Goal: Task Accomplishment & Management: Manage account settings

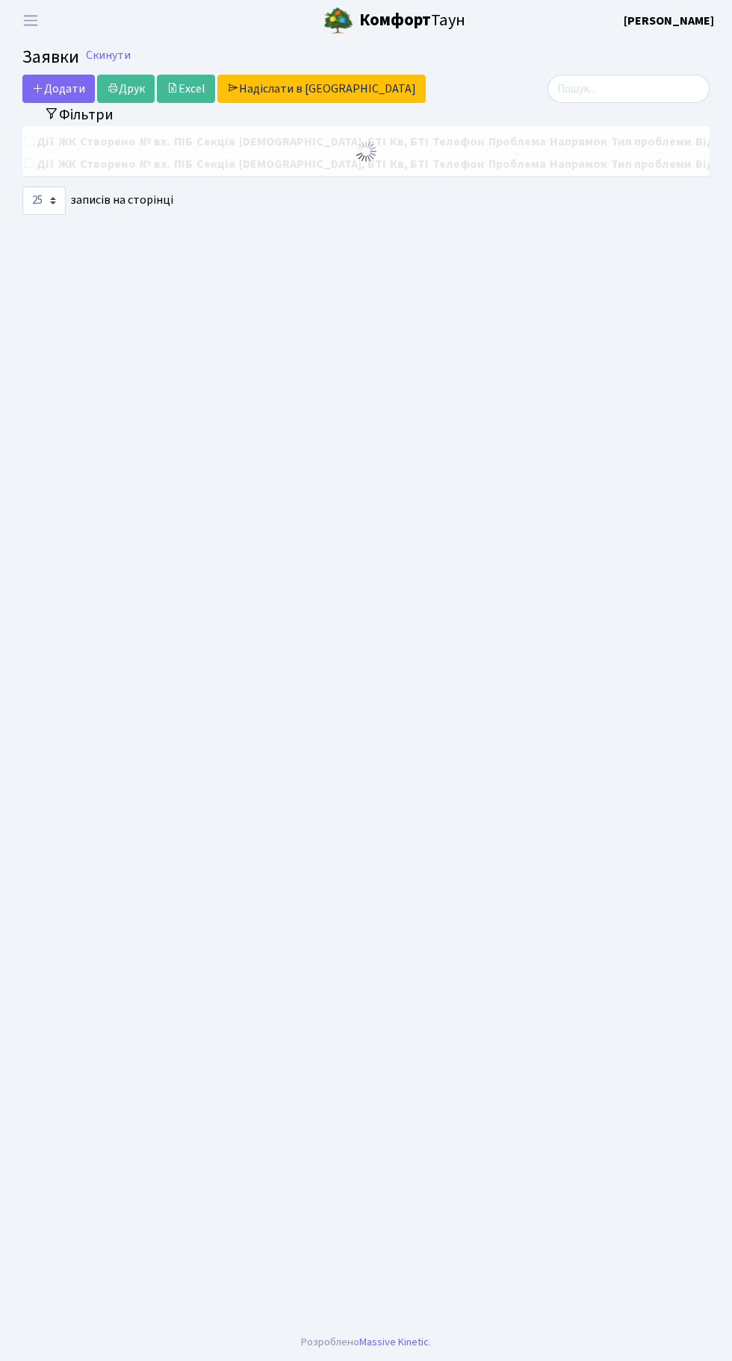
select select "25"
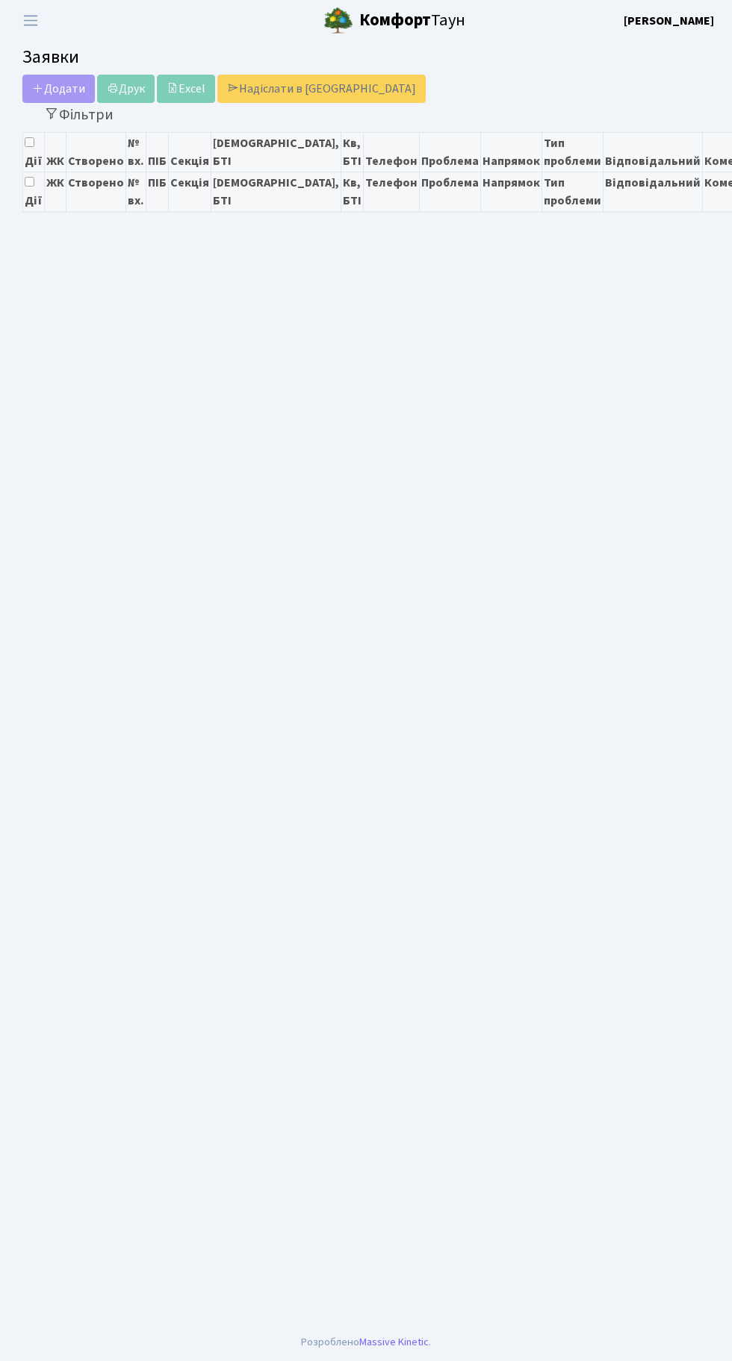
select select "25"
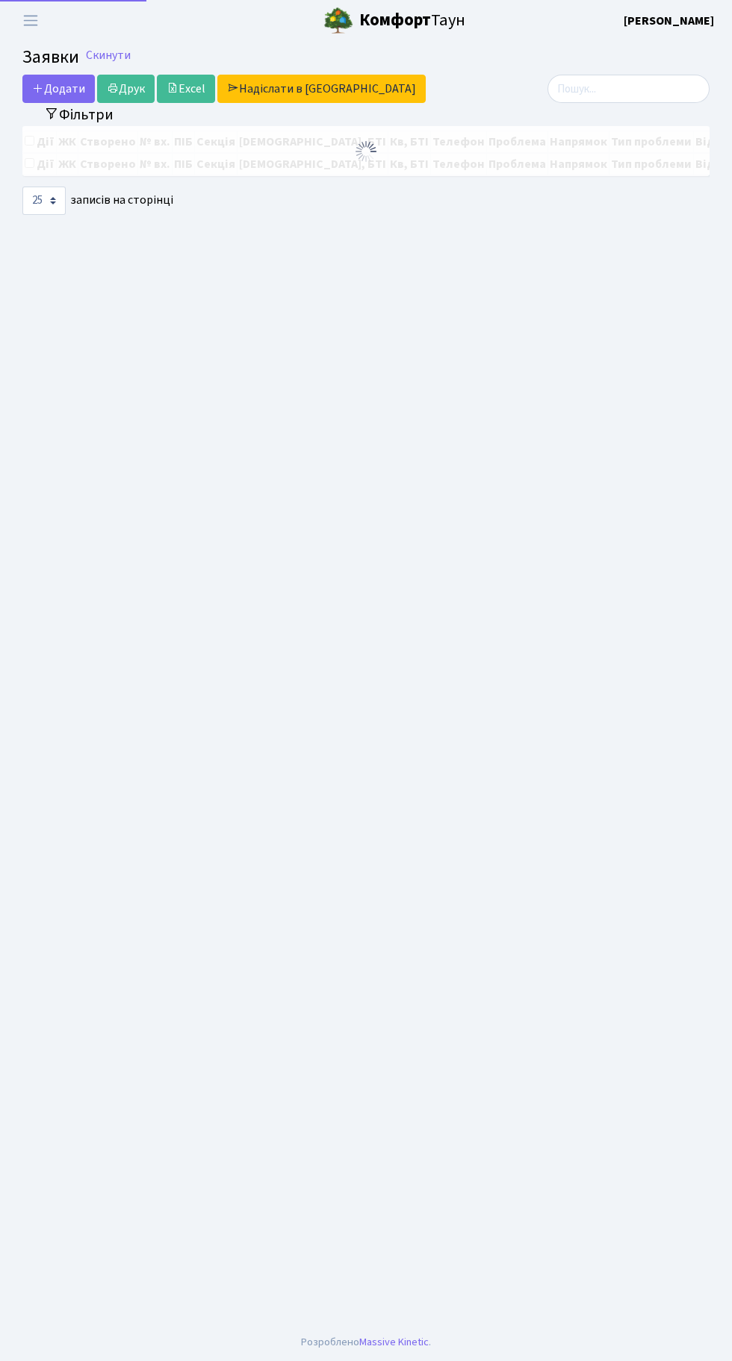
select select "25"
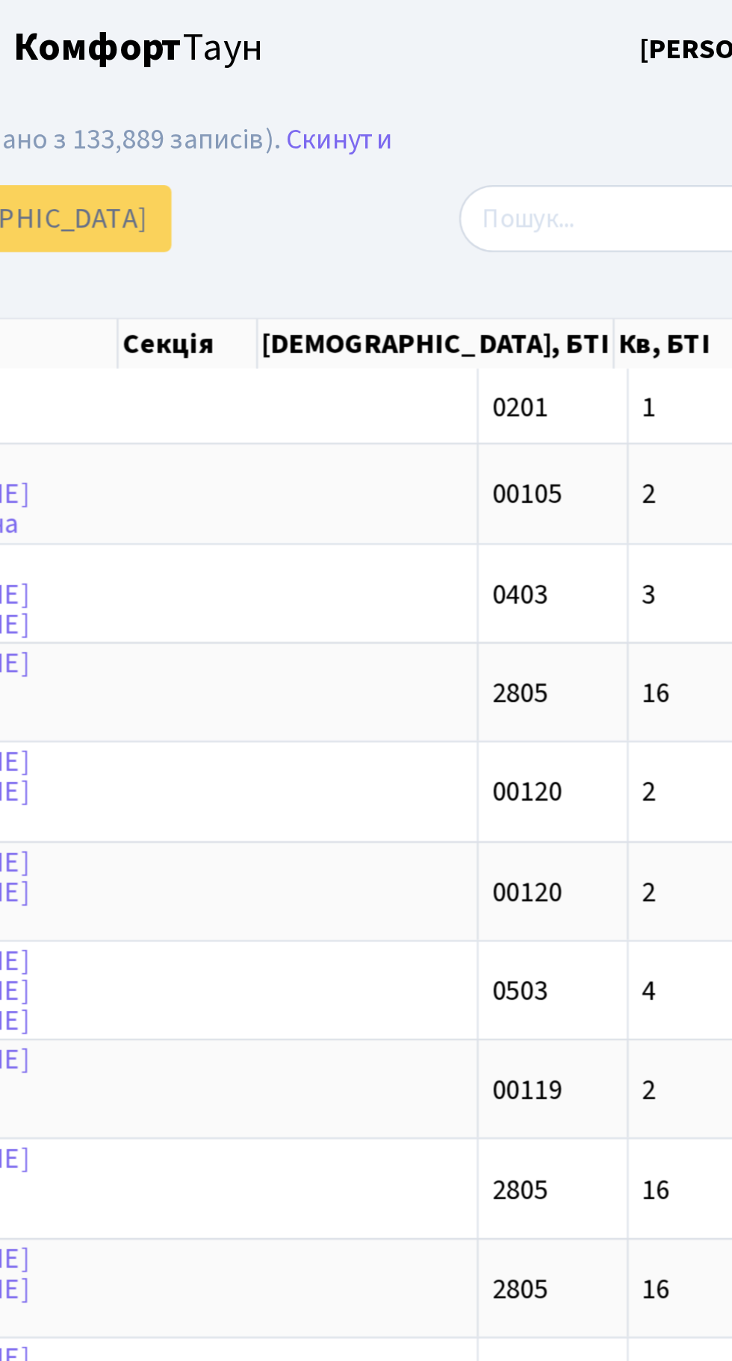
click at [435, 97] on div "Додати Друк Excel Надіслати в [GEOGRAPHIC_DATA]" at bounding box center [247, 92] width 450 height 28
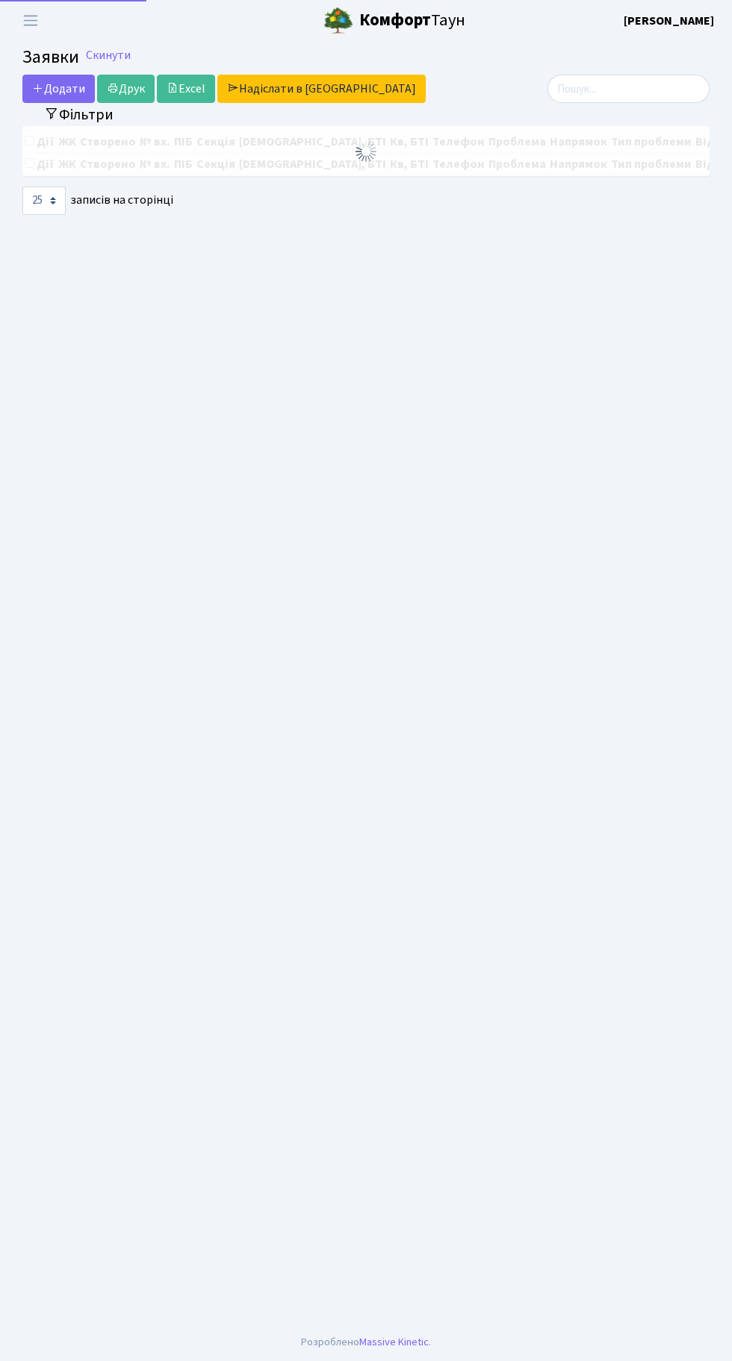
select select "25"
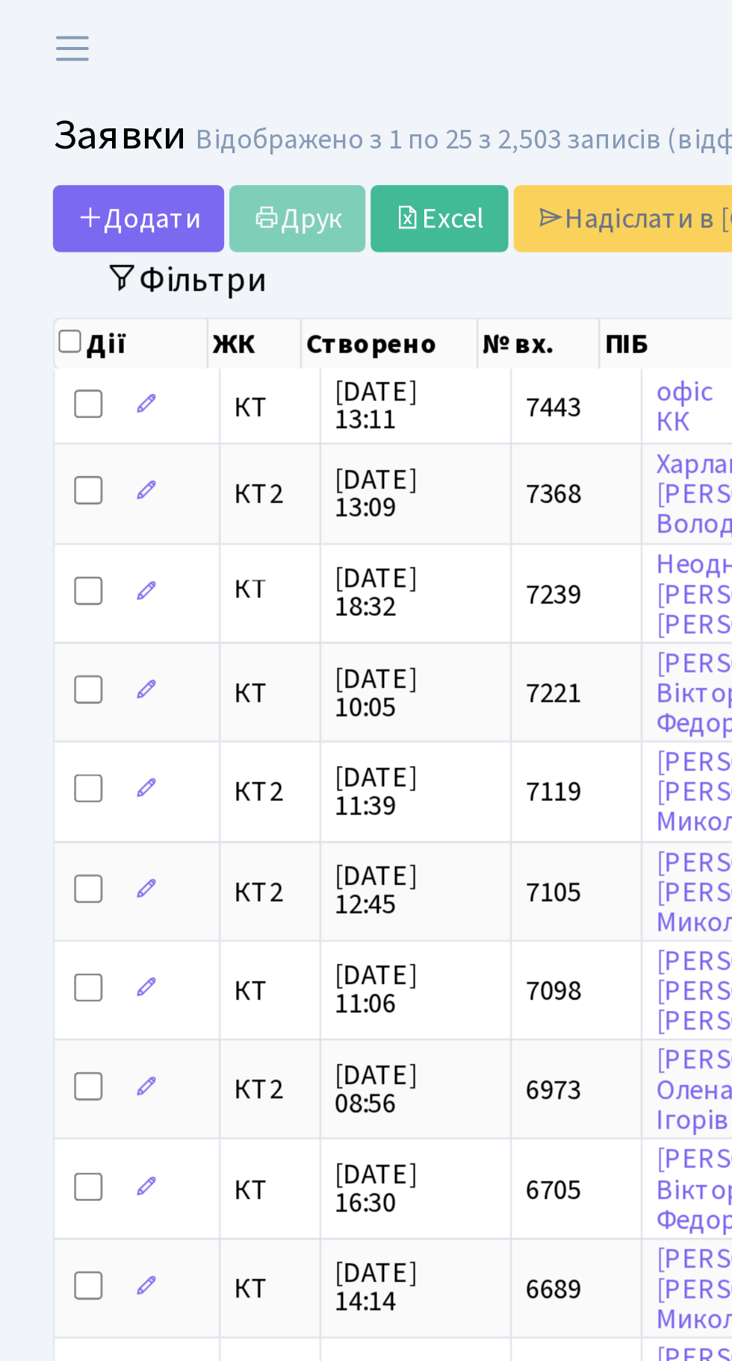
scroll to position [2, 0]
click at [105, 7] on header "Комфорт Таун Тихонов М. І. Мій обліковий запис Вийти" at bounding box center [366, 20] width 732 height 41
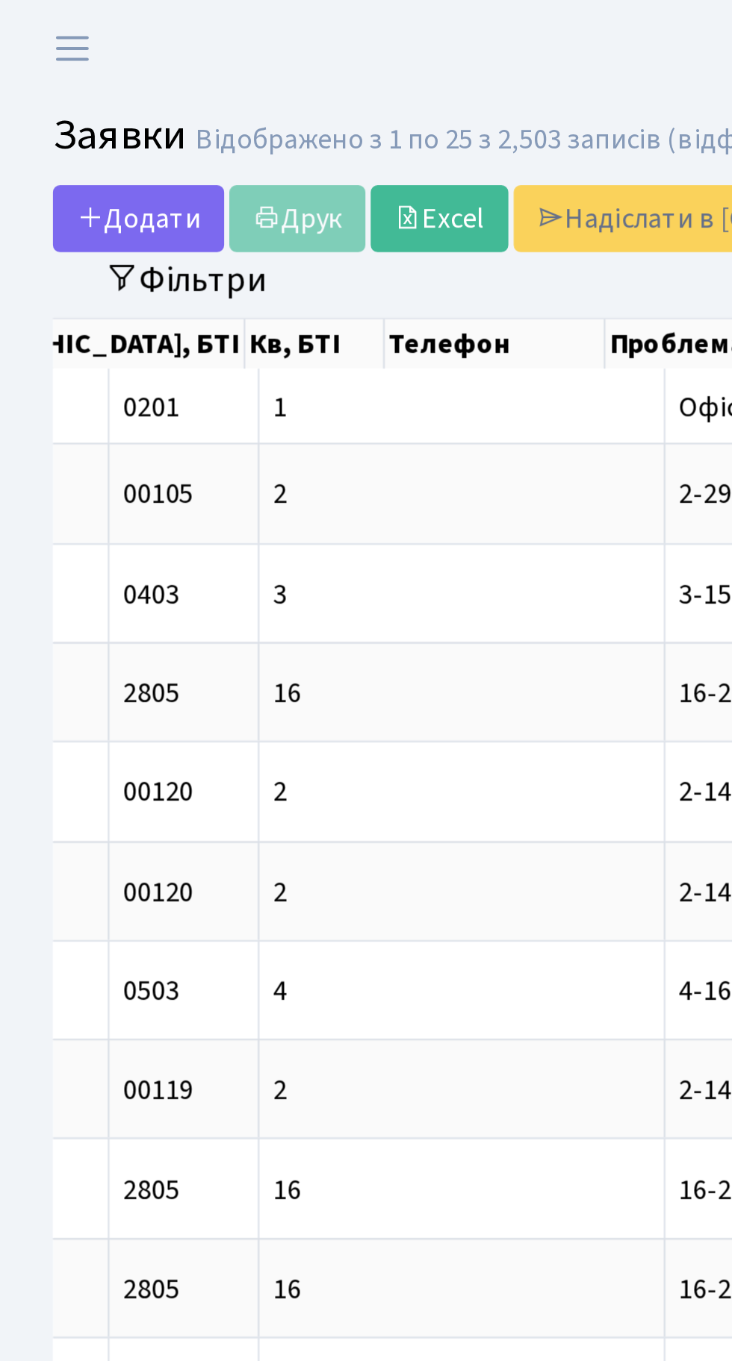
scroll to position [0, 631]
